Goal: Information Seeking & Learning: Understand process/instructions

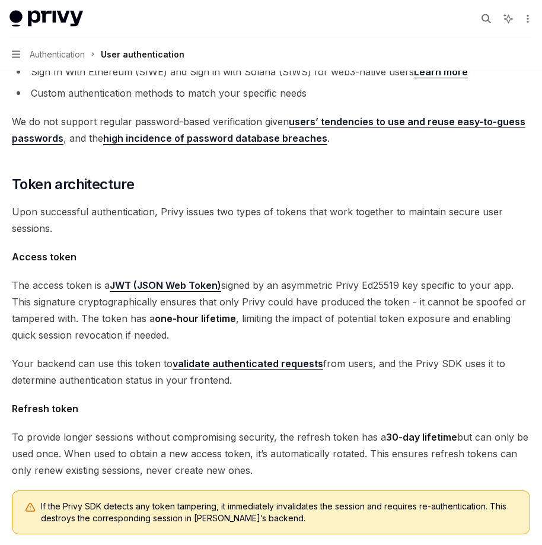
scroll to position [491, 0]
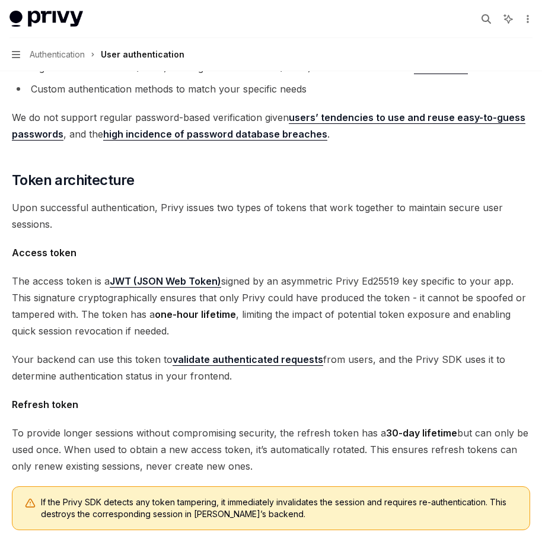
click at [257, 359] on link "validate authenticated requests" at bounding box center [248, 359] width 151 height 12
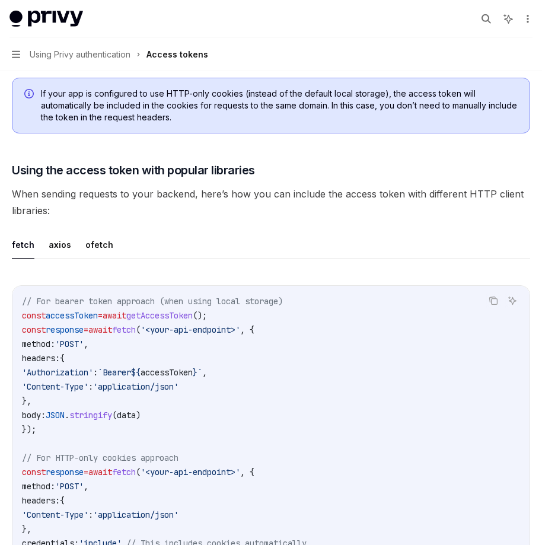
scroll to position [900, 0]
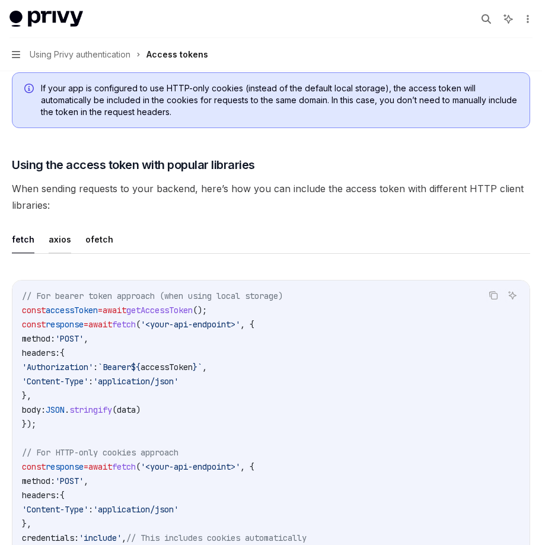
click at [58, 237] on button "axios" at bounding box center [60, 239] width 23 height 28
type textarea "*"
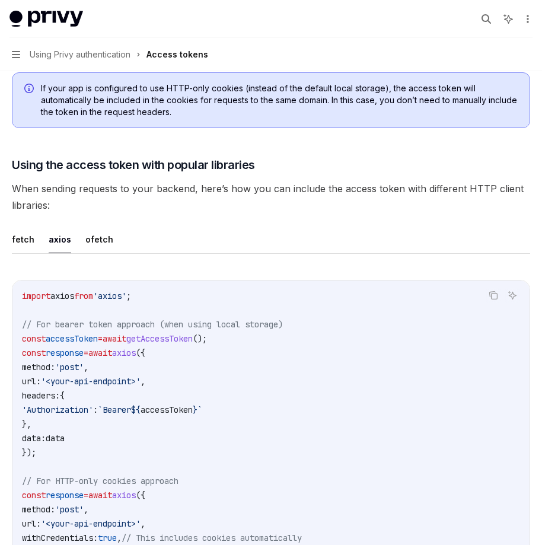
click at [474, 232] on ul "fetch axios ofetch" at bounding box center [271, 239] width 518 height 28
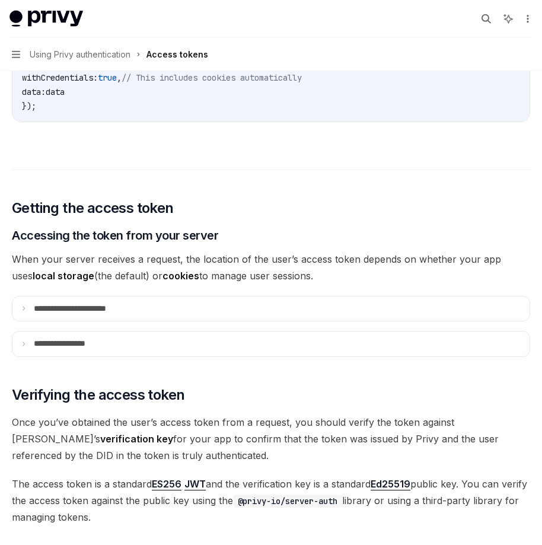
scroll to position [1432, 0]
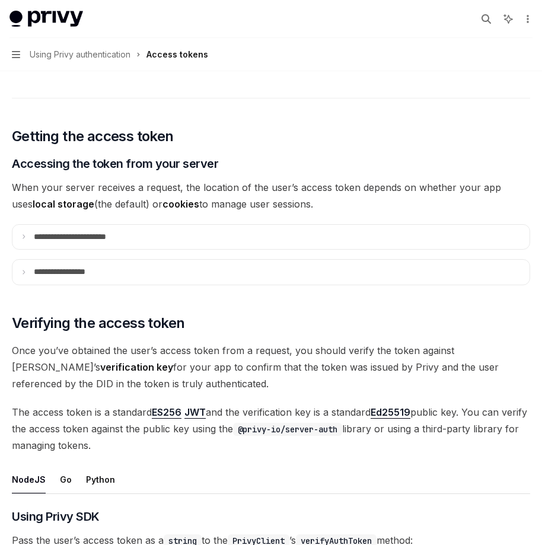
click at [266, 447] on span "The access token is a standard ES256 JWT and the verification key is a standard…" at bounding box center [271, 429] width 518 height 50
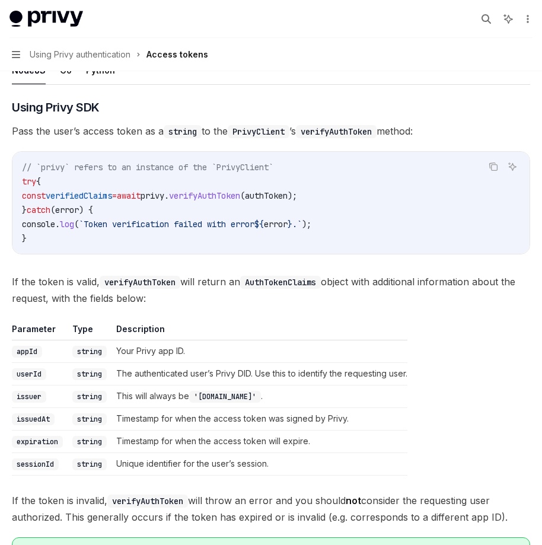
scroll to position [1882, 0]
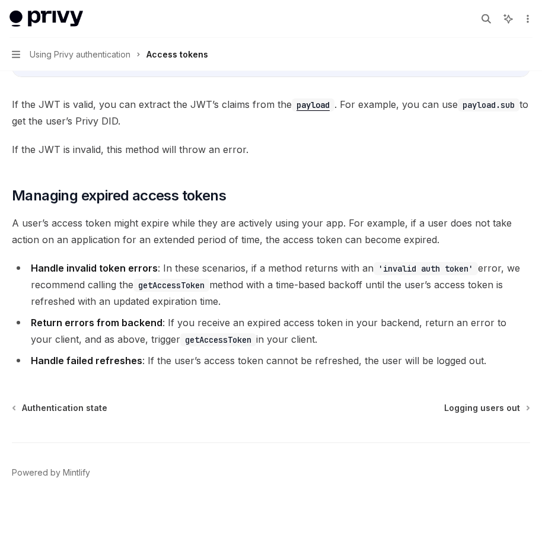
scroll to position [2981, 0]
